Goal: Task Accomplishment & Management: Manage account settings

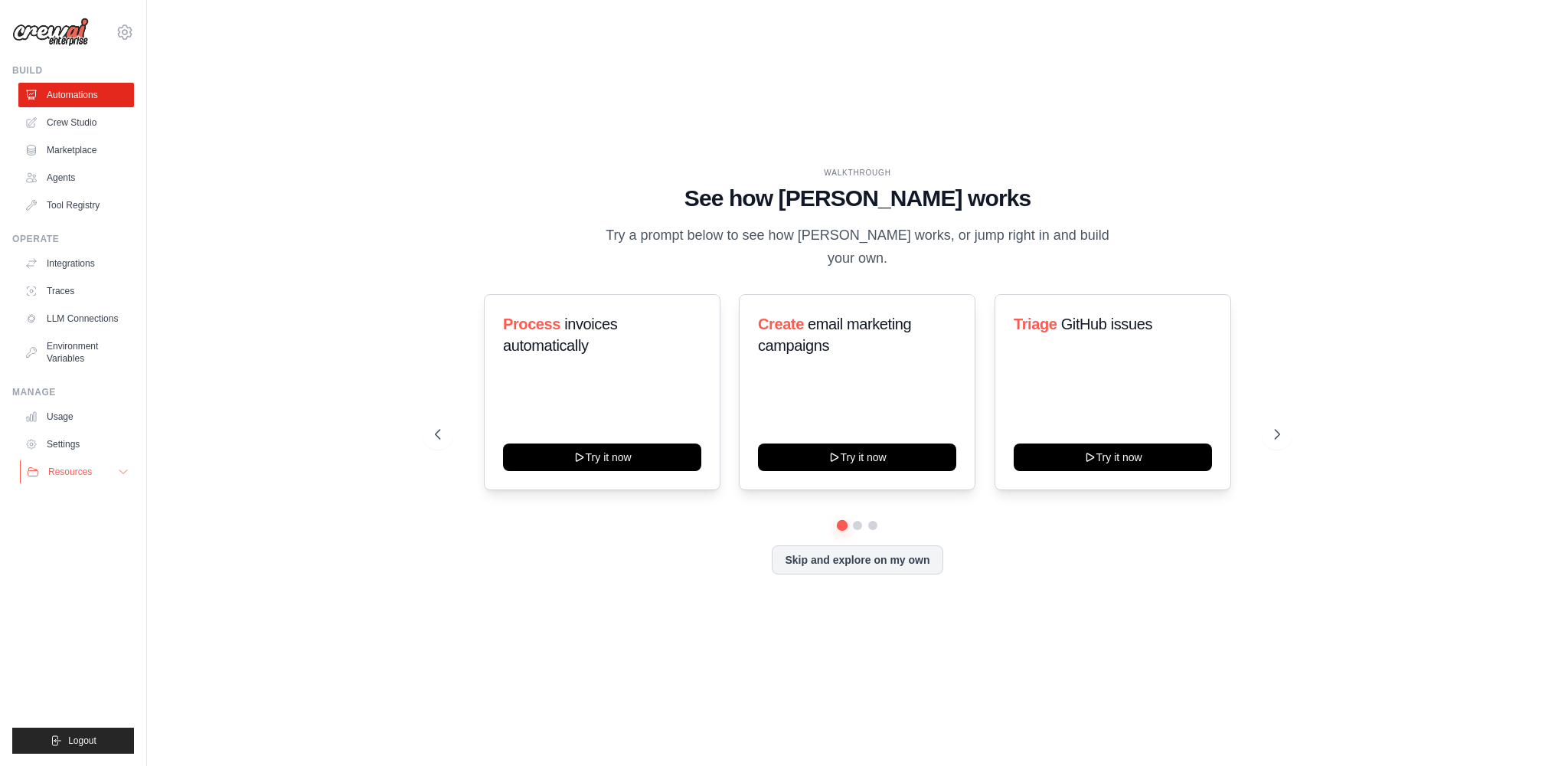
click at [77, 472] on span "Resources" at bounding box center [70, 471] width 44 height 12
click at [87, 439] on link "Settings" at bounding box center [78, 444] width 116 height 24
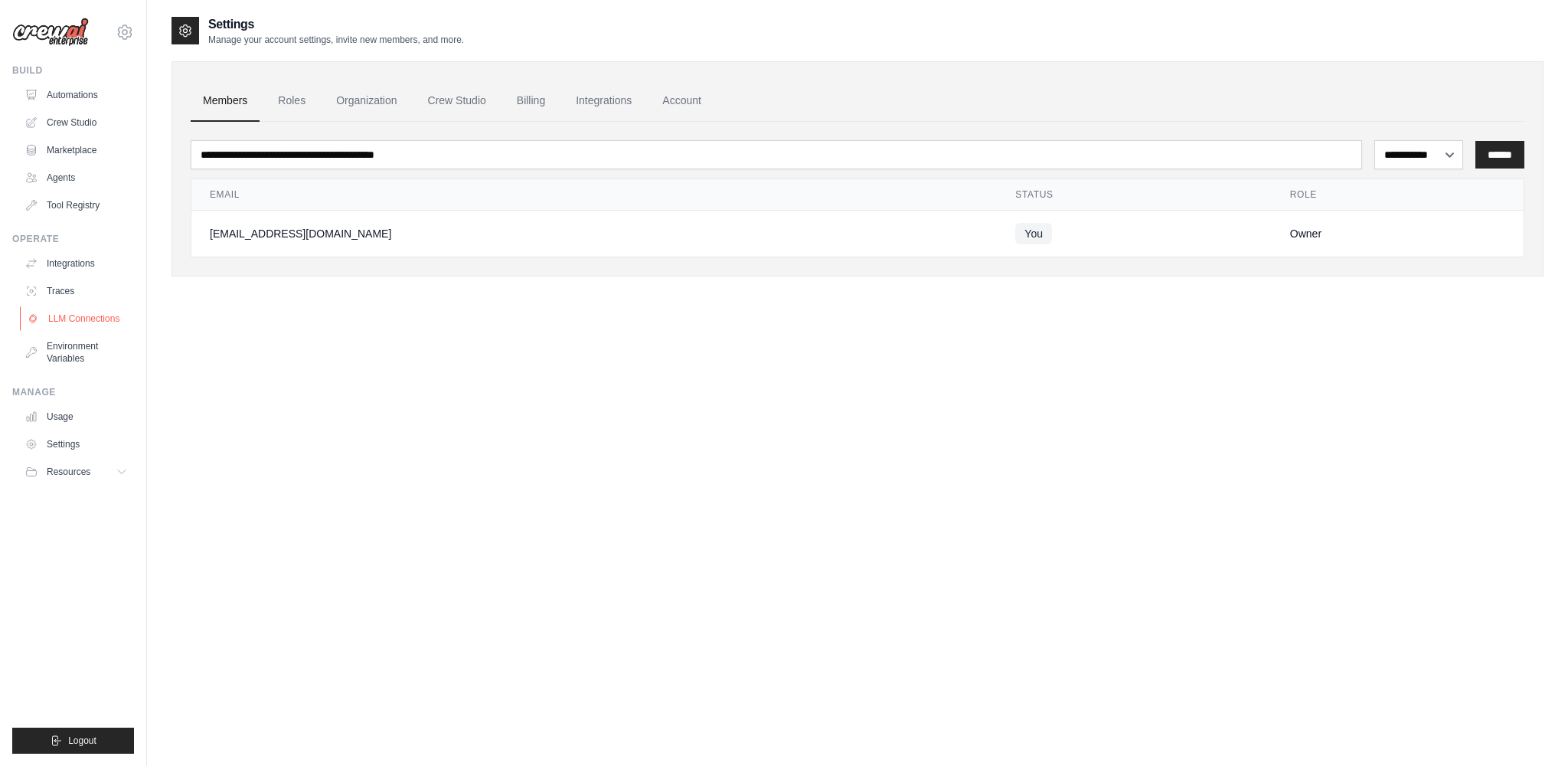
click at [58, 322] on link "LLM Connections" at bounding box center [78, 318] width 116 height 24
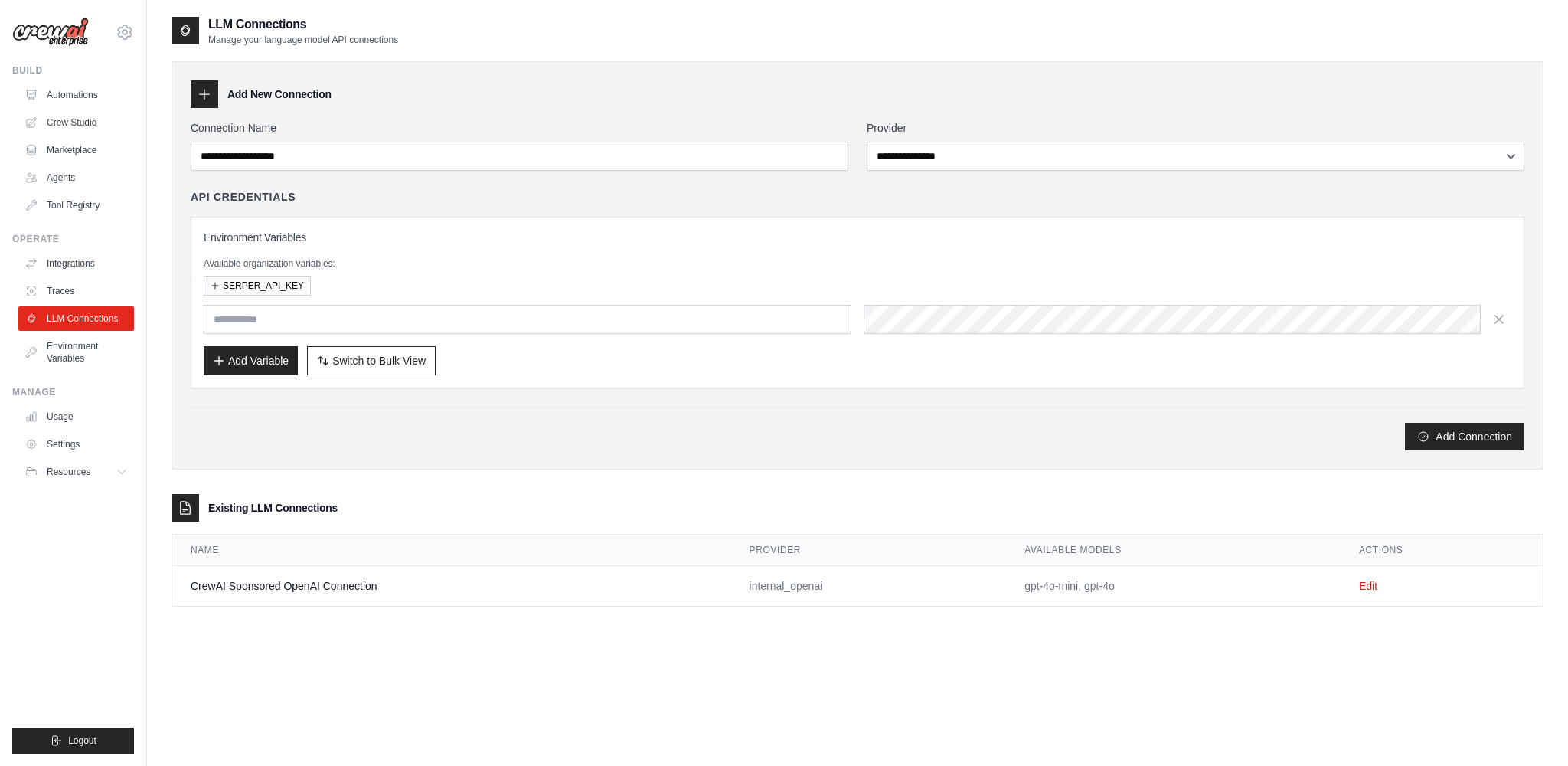
click at [76, 107] on ul "Automations Crew Studio Marketplace Agents Tool Registry" at bounding box center [76, 150] width 116 height 135
click at [79, 93] on link "Automations" at bounding box center [78, 95] width 116 height 24
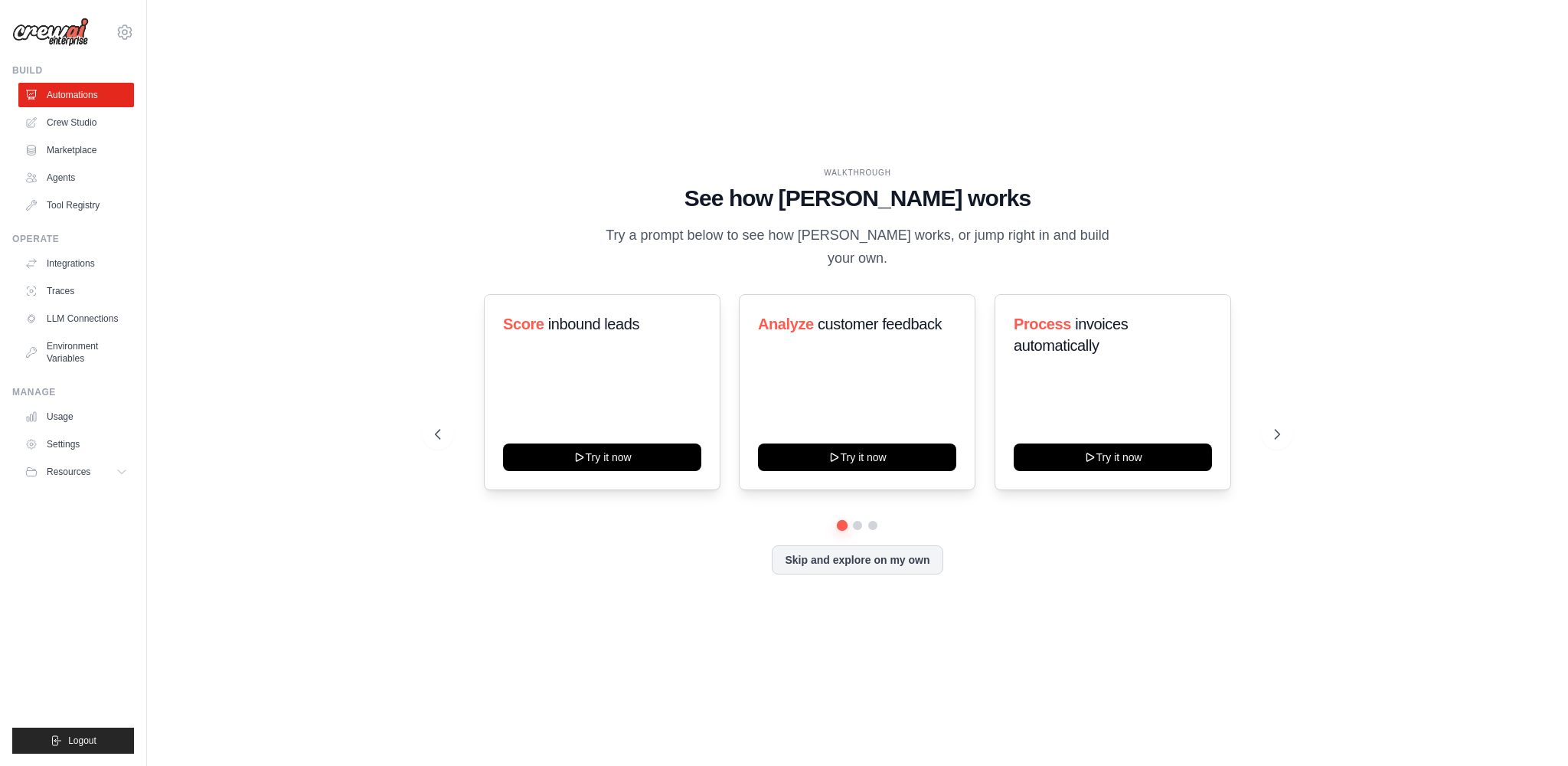
drag, startPoint x: 919, startPoint y: 373, endPoint x: 481, endPoint y: 400, distance: 438.8
click at [449, 403] on div "Score inbound leads Try it now Analyze customer feedback Try it now Process inv…" at bounding box center [857, 392] width 845 height 196
click at [1388, 338] on div "WALKTHROUGH See how [PERSON_NAME] works Try a prompt below to see how [PERSON_N…" at bounding box center [857, 382] width 1372 height 735
click at [1289, 423] on button at bounding box center [1277, 434] width 31 height 31
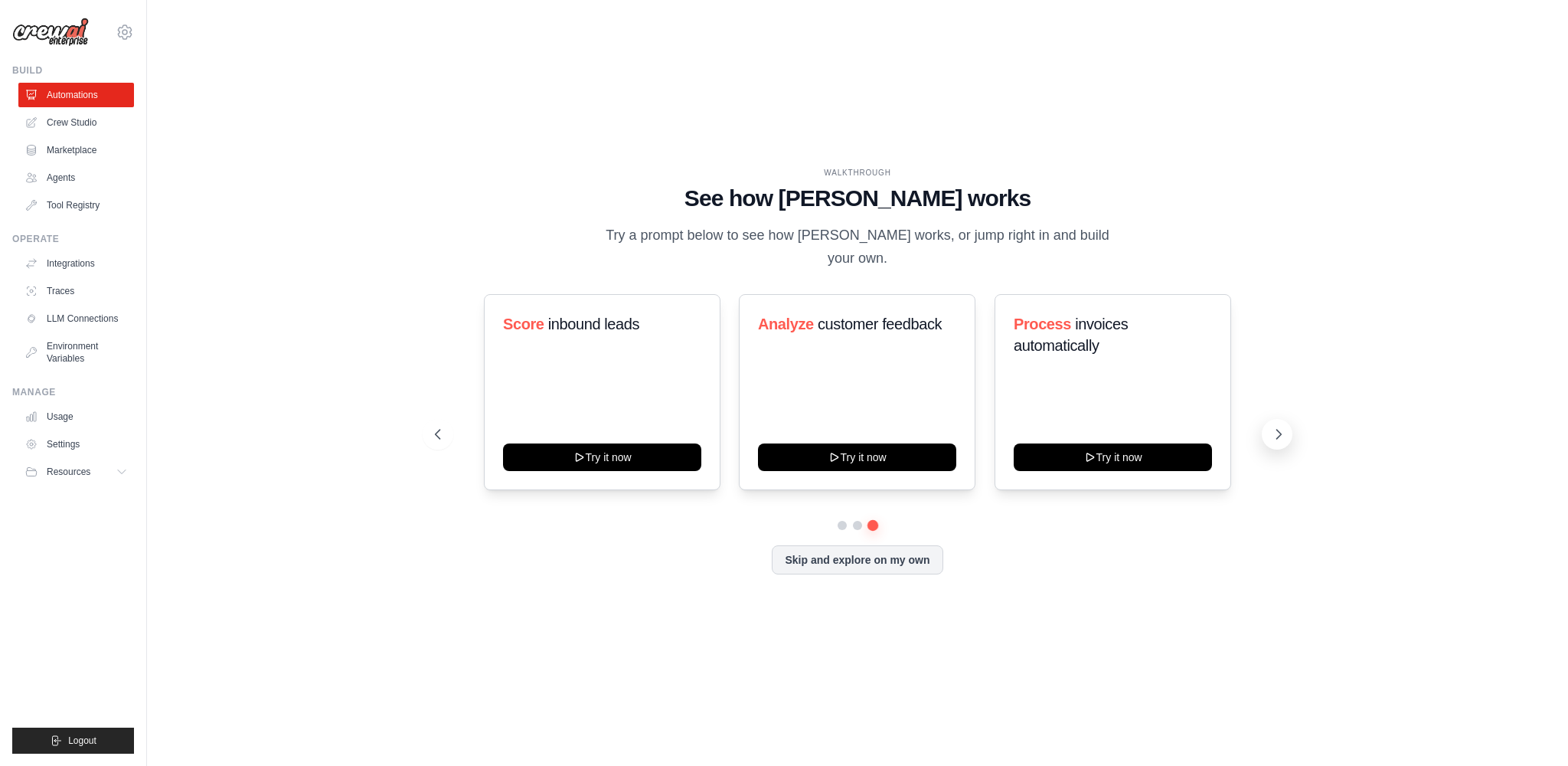
click at [1289, 423] on button at bounding box center [1277, 434] width 31 height 31
click at [884, 559] on button "Skip and explore on my own" at bounding box center [857, 558] width 171 height 29
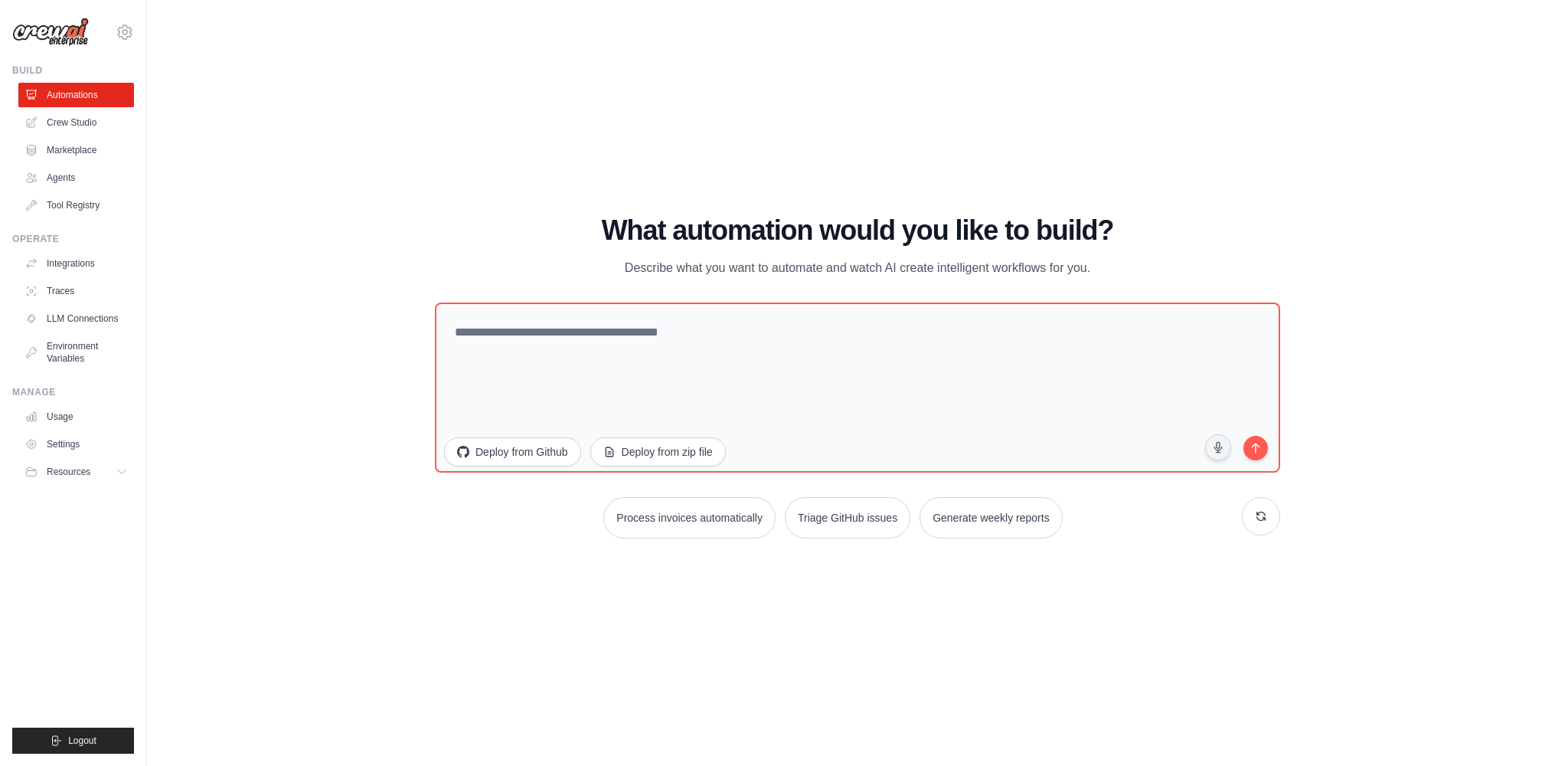
click at [265, 357] on div "WALKTHROUGH See how CrewAI works Try a prompt below to see how CrewAI works, or…" at bounding box center [857, 382] width 1372 height 735
click at [503, 531] on div "Process invoices automatically Triage GitHub issues Generate weekly reports" at bounding box center [857, 517] width 845 height 41
click at [66, 128] on link "Crew Studio" at bounding box center [78, 122] width 116 height 24
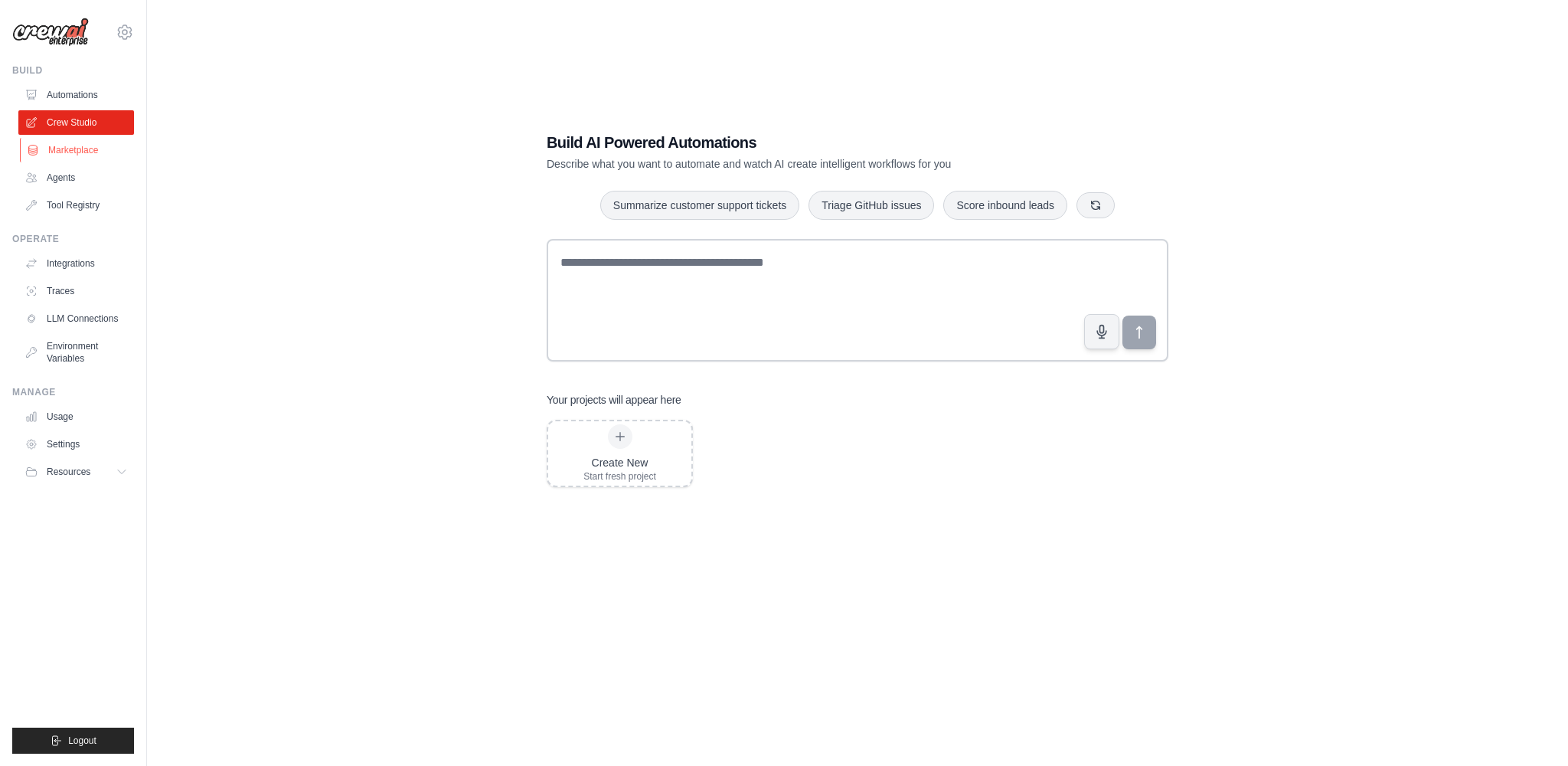
click at [76, 148] on link "Marketplace" at bounding box center [78, 150] width 116 height 24
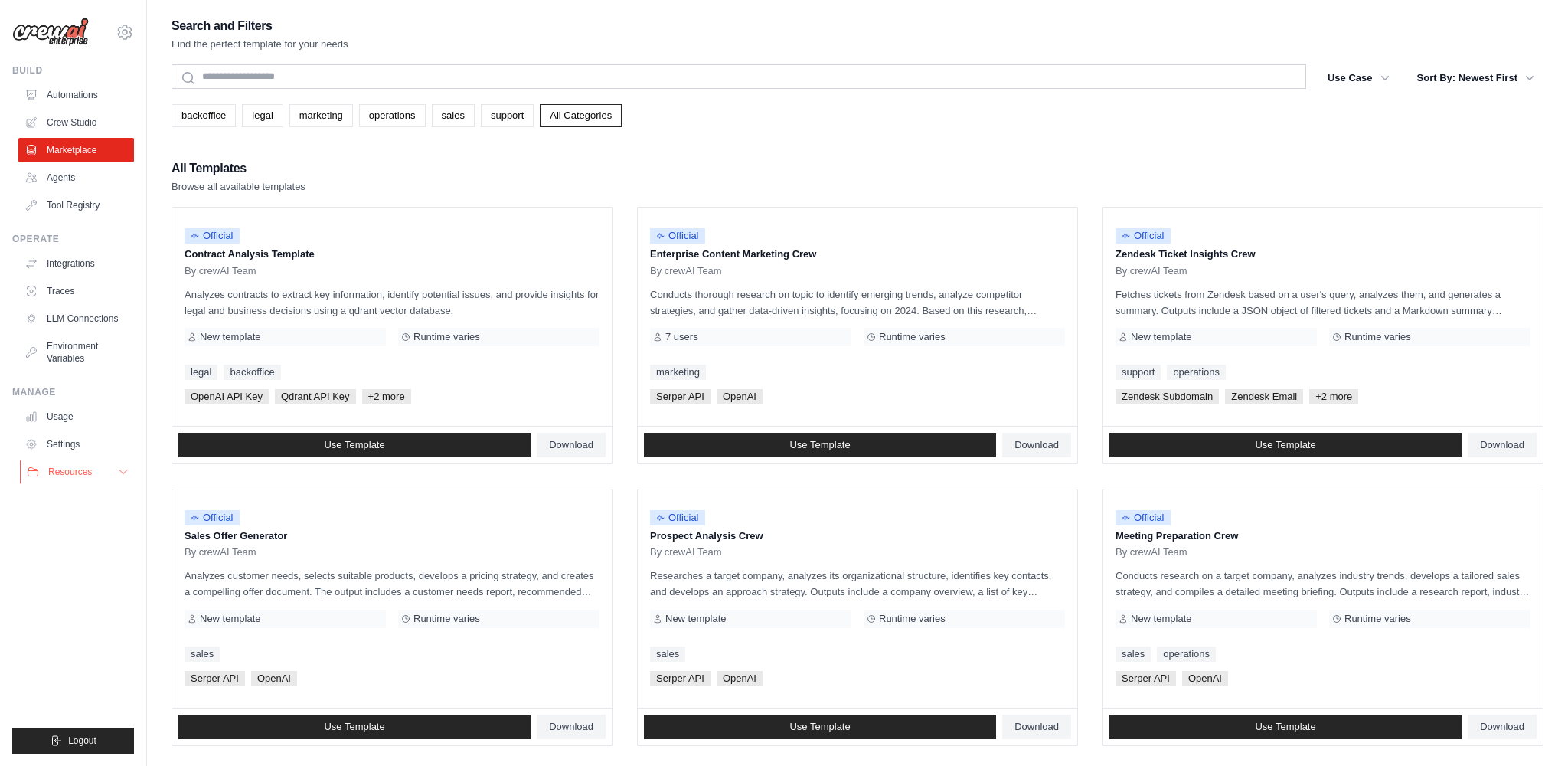
click at [81, 472] on span "Resources" at bounding box center [70, 471] width 44 height 12
click at [63, 440] on link "Settings" at bounding box center [78, 444] width 116 height 24
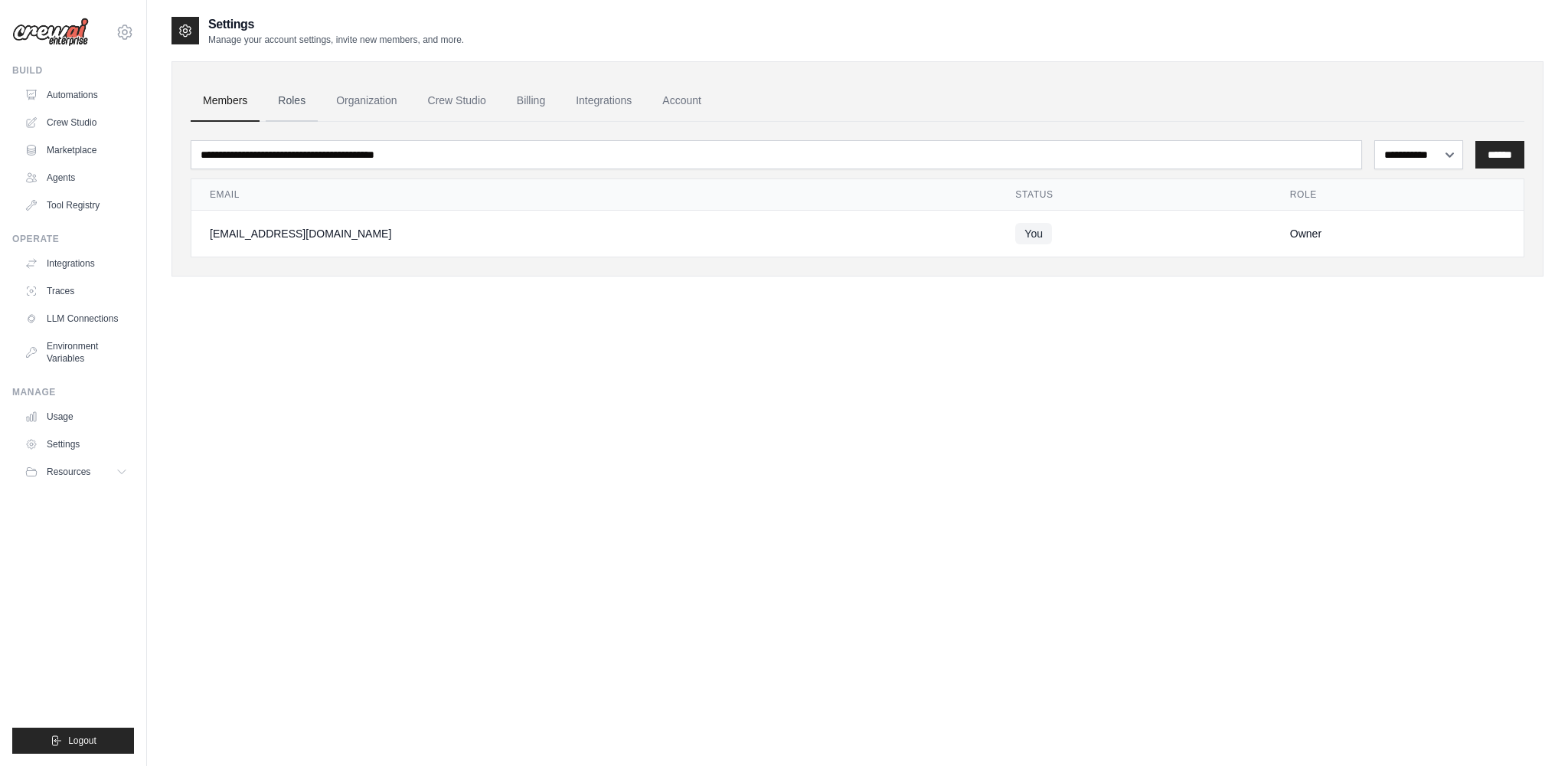
click at [281, 96] on link "Roles" at bounding box center [292, 100] width 52 height 41
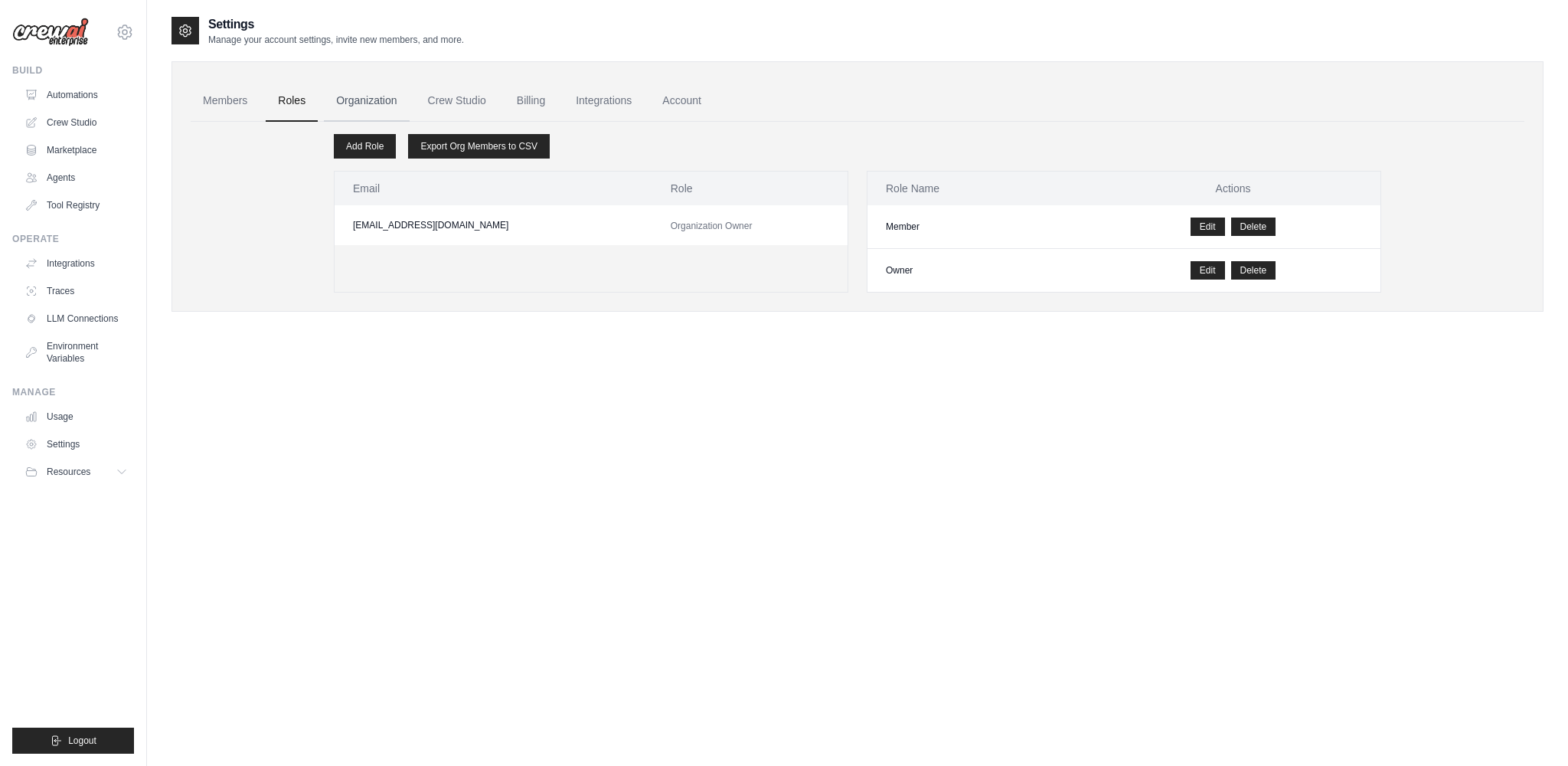
click at [329, 102] on link "Organization" at bounding box center [366, 100] width 85 height 41
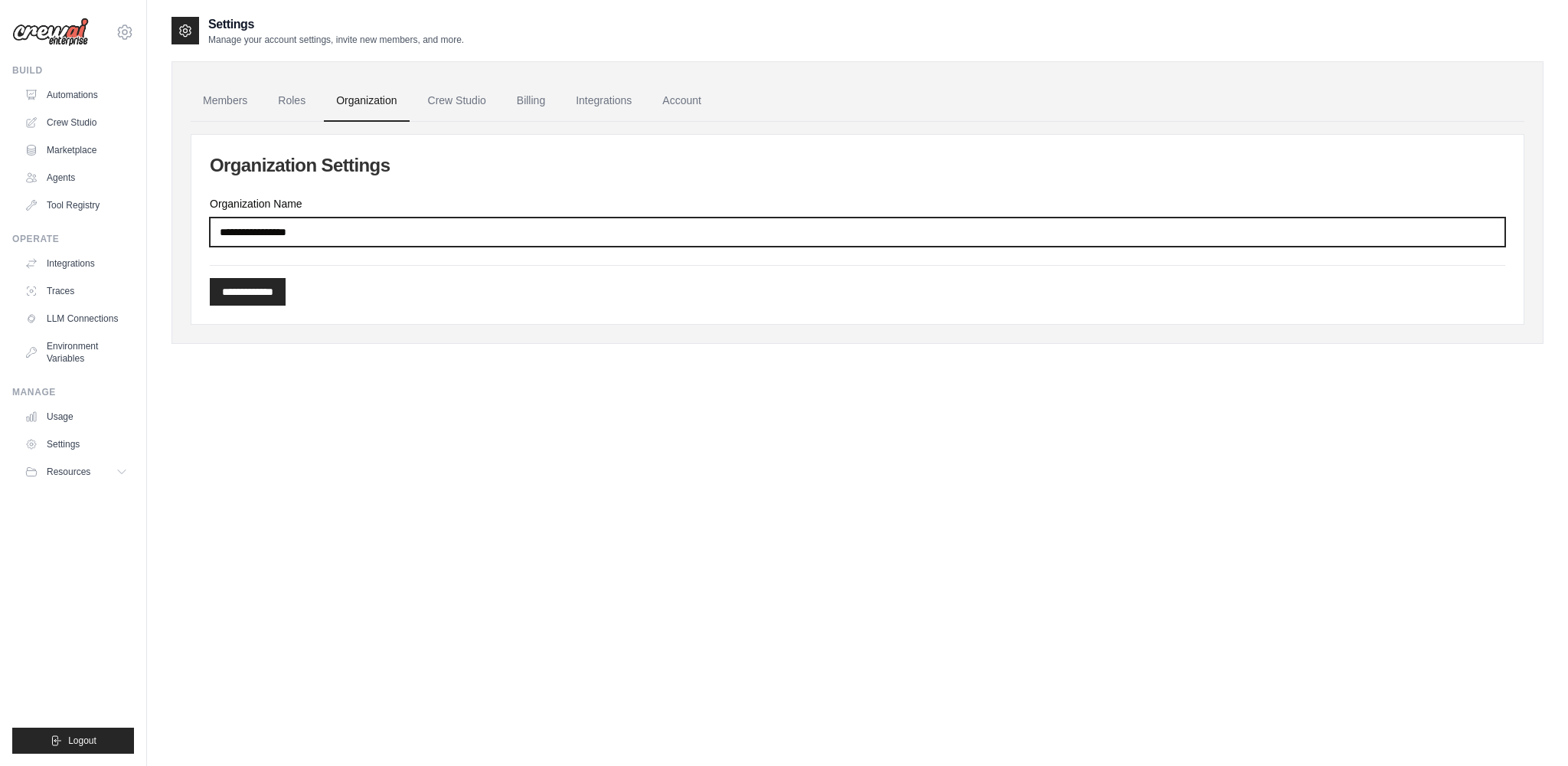
drag, startPoint x: 328, startPoint y: 234, endPoint x: 145, endPoint y: 211, distance: 185.2
click at [145, 211] on div "hosung@treenod.com Settings Build Automations Crew Studio" at bounding box center [784, 398] width 1568 height 796
drag, startPoint x: 351, startPoint y: 234, endPoint x: 106, endPoint y: 224, distance: 245.2
click at [97, 226] on div "hosung@treenod.com Settings Build Automations Crew Studio" at bounding box center [784, 398] width 1568 height 796
type input "*******"
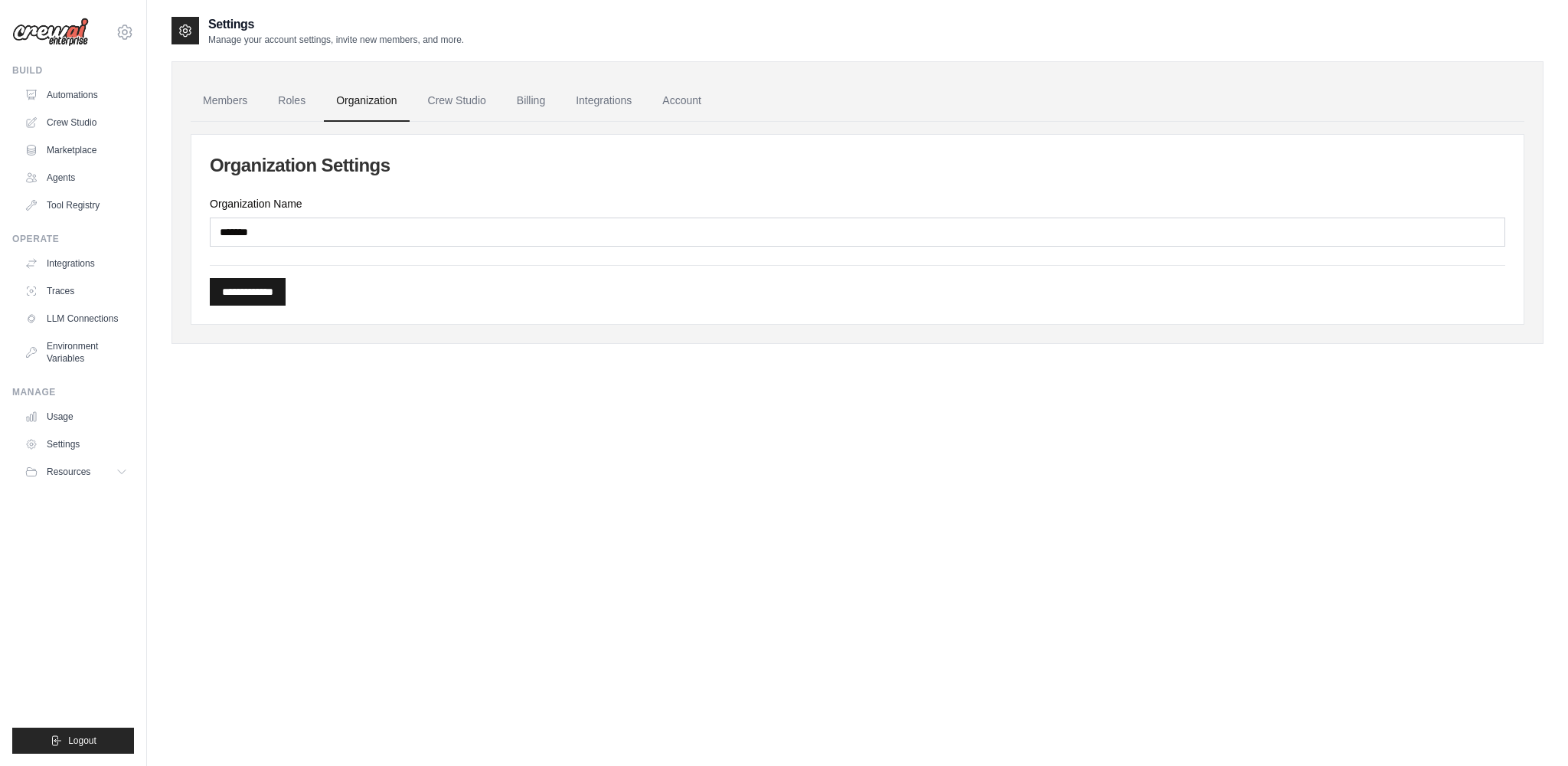
click at [256, 291] on input "**********" at bounding box center [248, 292] width 76 height 28
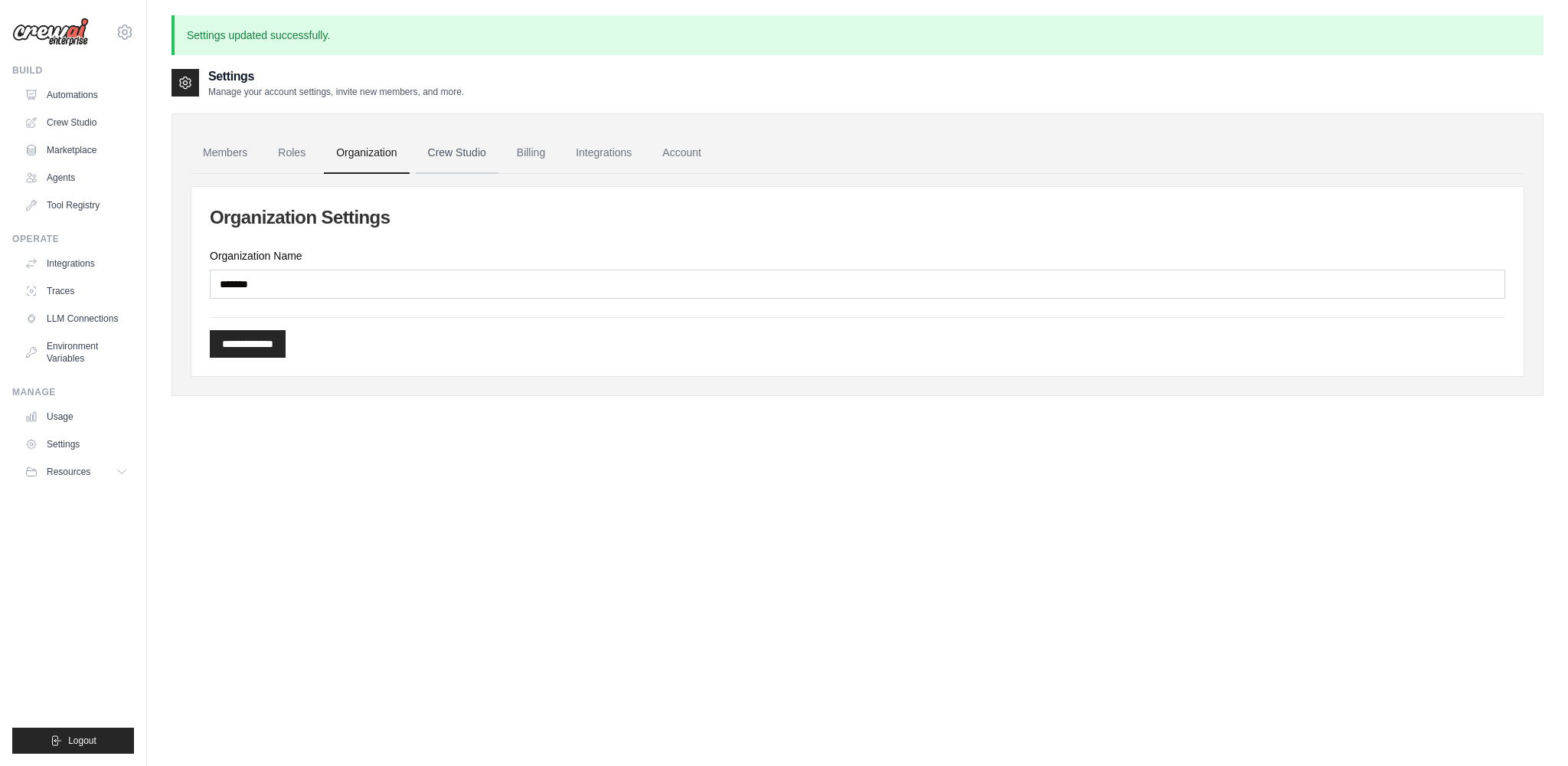
click at [442, 158] on link "Crew Studio" at bounding box center [457, 152] width 83 height 41
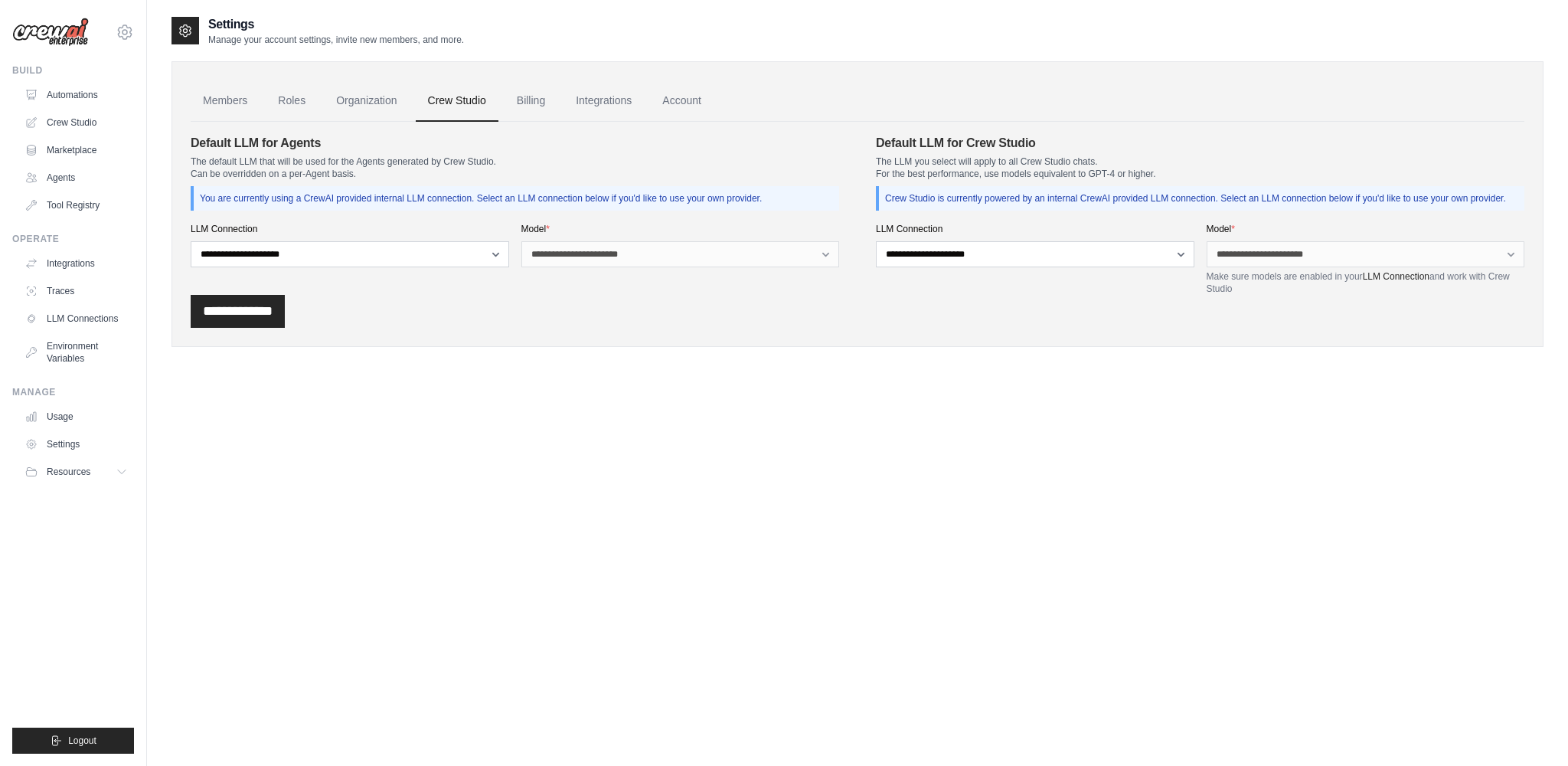
click at [444, 239] on div "**********" at bounding box center [350, 245] width 318 height 44
click at [441, 247] on select "**********" at bounding box center [350, 254] width 318 height 26
click at [191, 241] on select "**********" at bounding box center [350, 254] width 318 height 26
click at [525, 94] on link "Billing" at bounding box center [531, 100] width 53 height 41
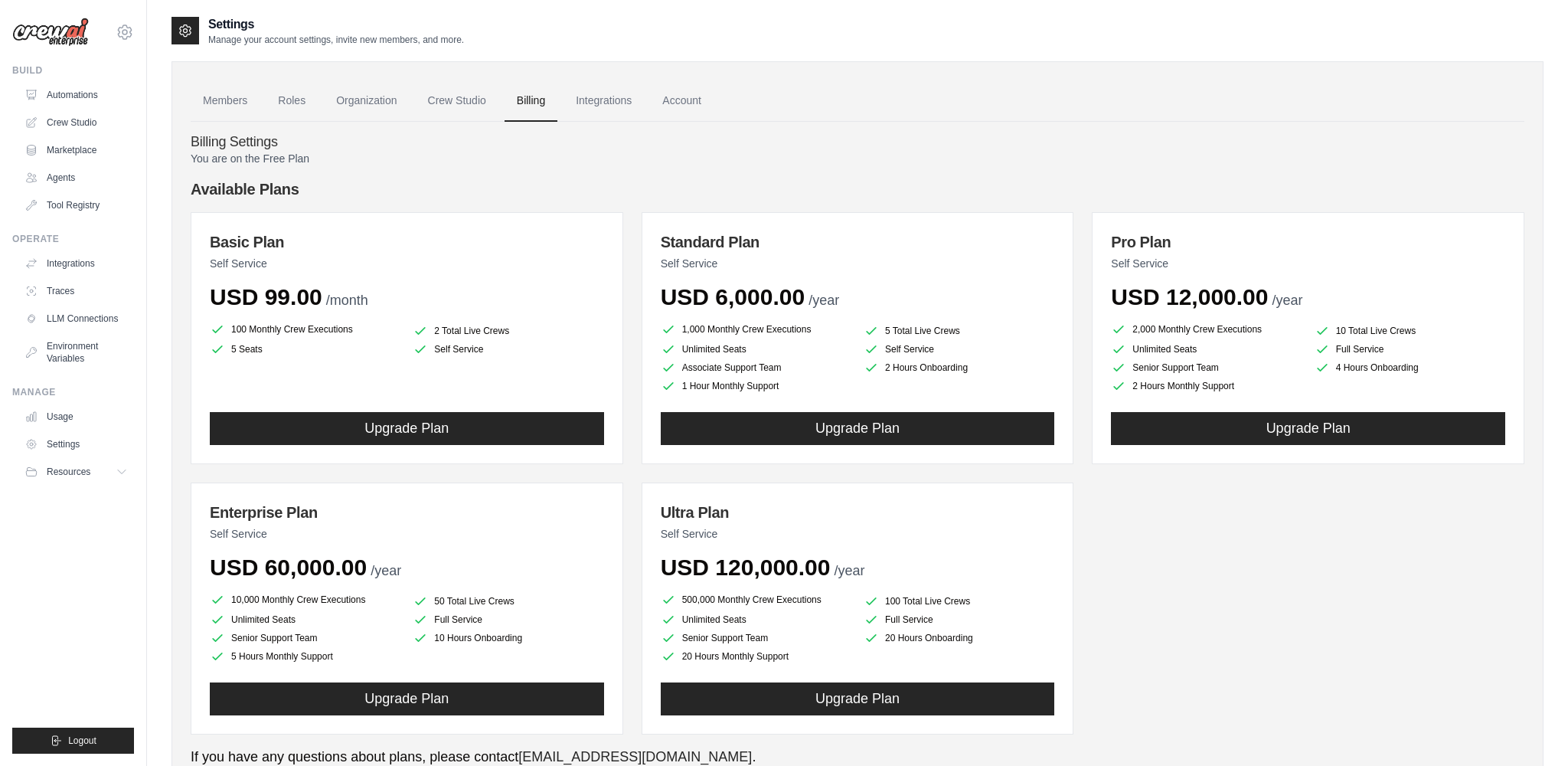
click at [482, 232] on h3 "Basic Plan" at bounding box center [407, 241] width 394 height 21
click at [296, 152] on p "You are on the Free Plan" at bounding box center [858, 158] width 1334 height 15
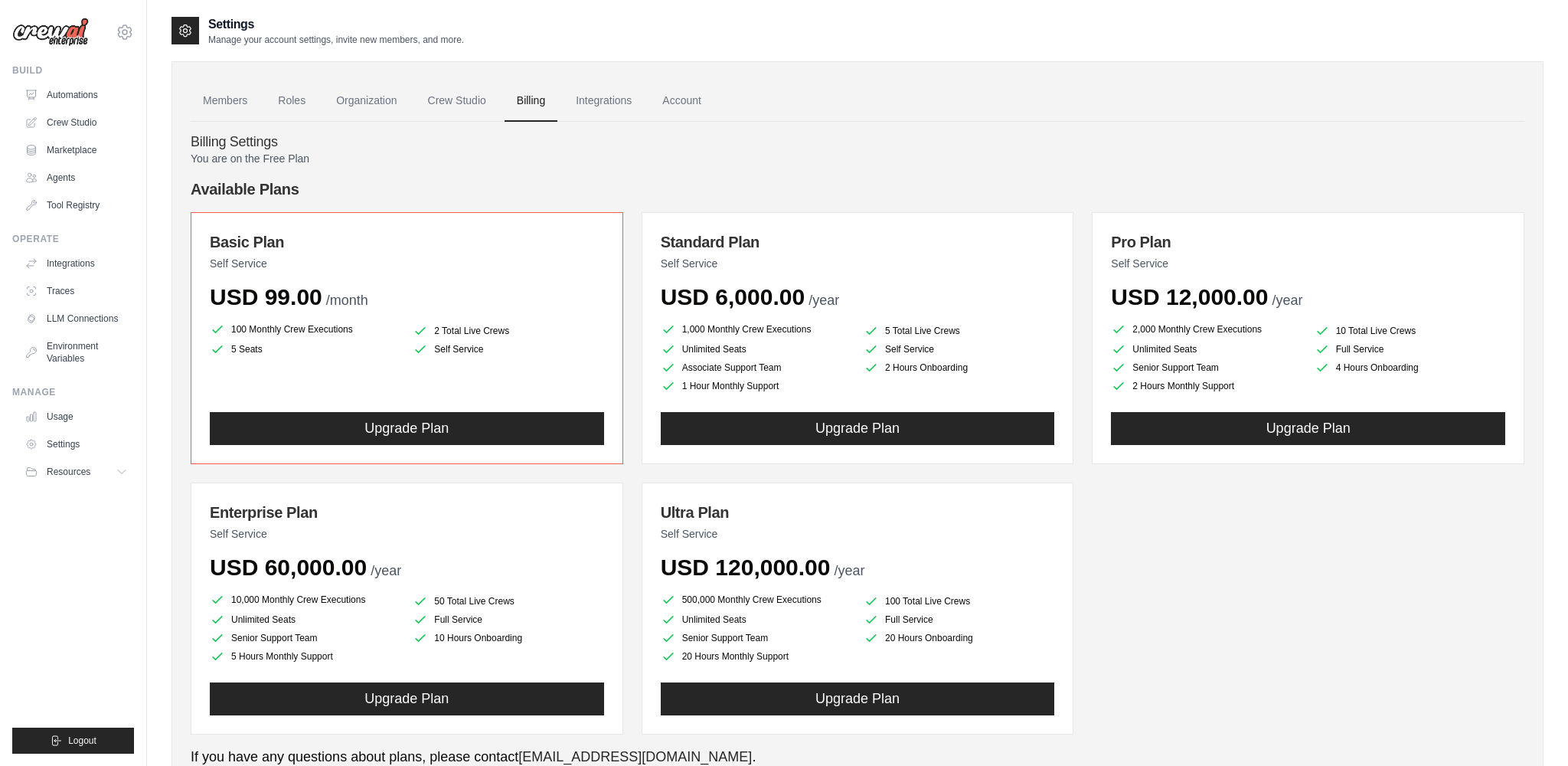
click at [450, 167] on div "You are on the Free Plan Available Plans Basic Plan Self Service USD 99.00 /mon…" at bounding box center [858, 736] width 1334 height 1171
click at [447, 98] on link "Crew Studio" at bounding box center [457, 100] width 83 height 41
click at [580, 101] on link "Integrations" at bounding box center [603, 100] width 80 height 41
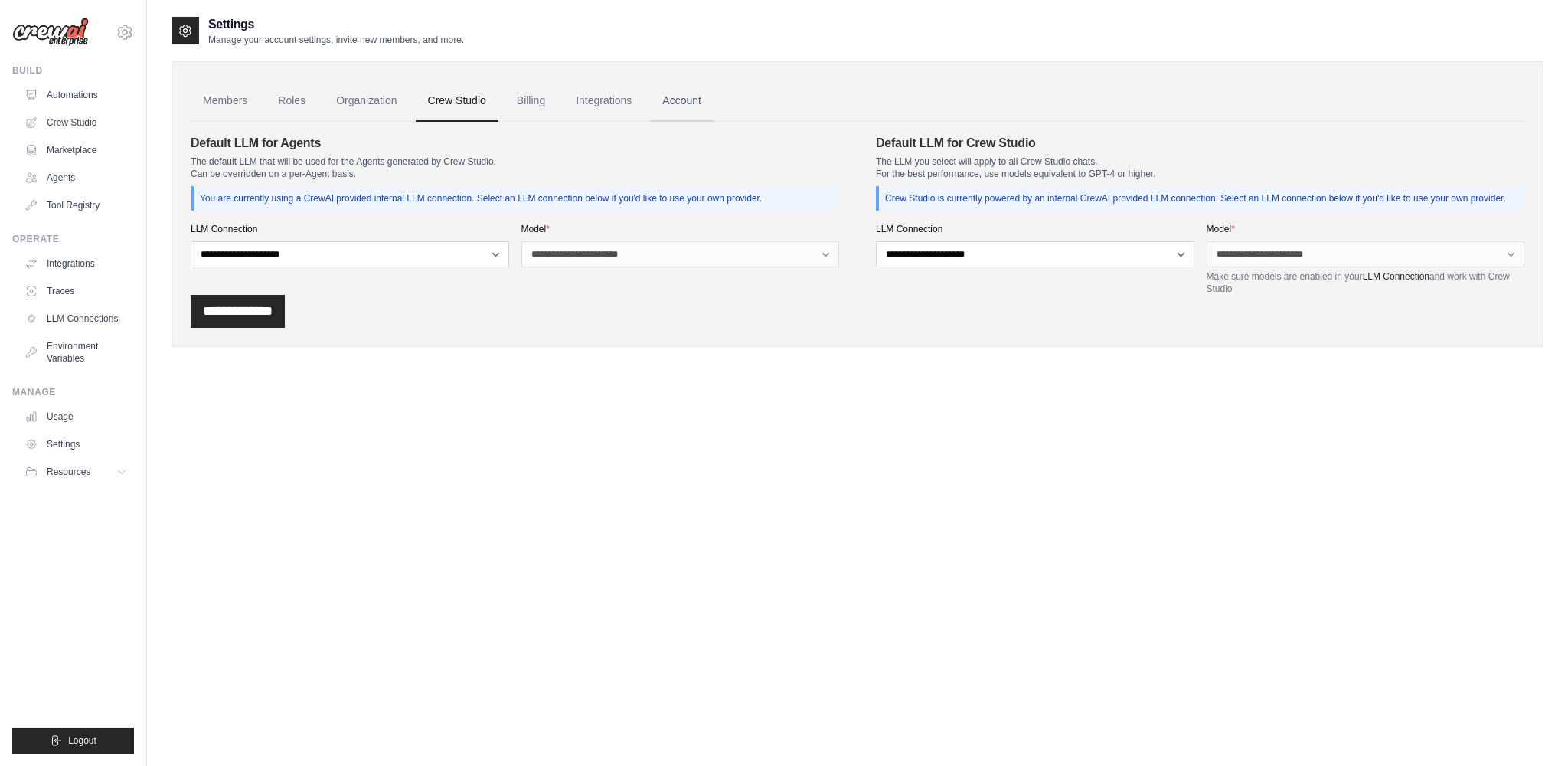
click at [682, 95] on link "Account" at bounding box center [682, 100] width 64 height 41
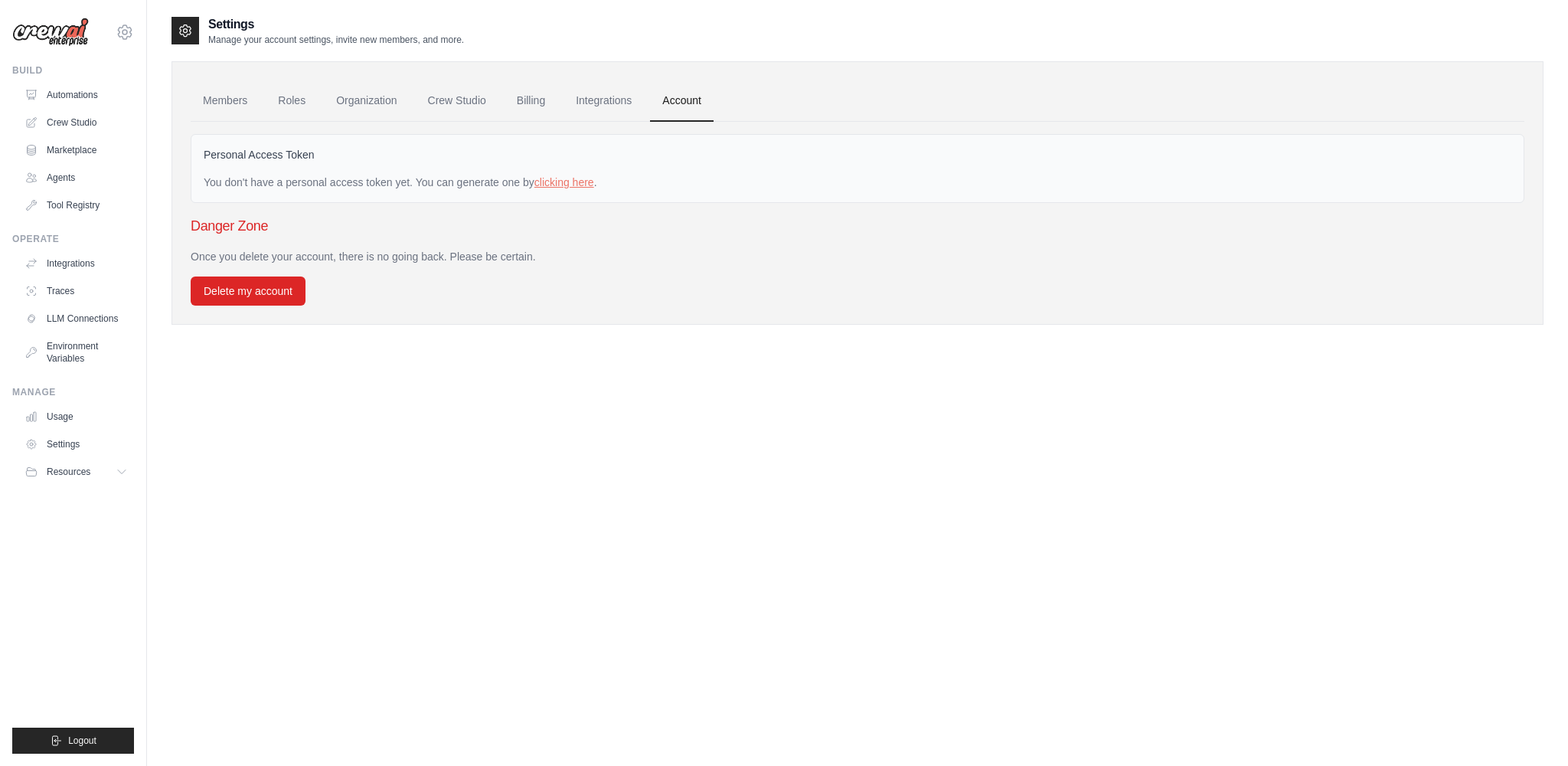
drag, startPoint x: 282, startPoint y: 378, endPoint x: 230, endPoint y: 495, distance: 127.9
click at [282, 378] on div "Settings Manage your account settings, invite new members, and more. Members Ro…" at bounding box center [857, 398] width 1372 height 766
click at [84, 740] on span "Logout" at bounding box center [82, 740] width 28 height 12
click at [73, 746] on button "Logout" at bounding box center [73, 740] width 122 height 26
